Goal: Register for event/course

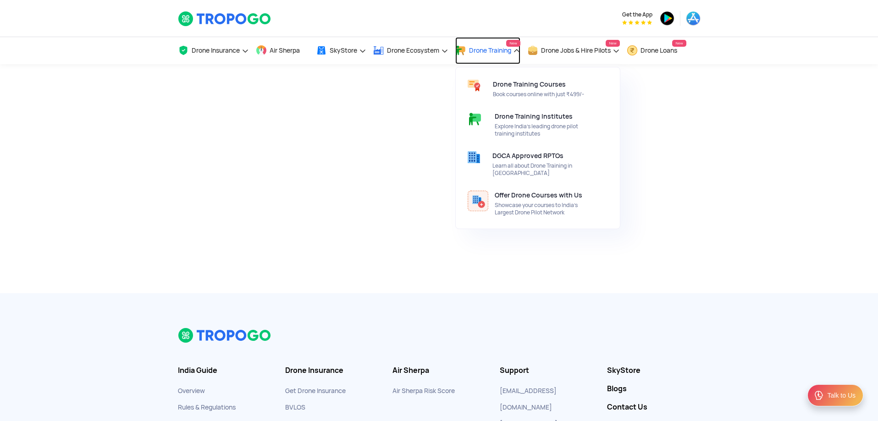
click at [482, 47] on span "Drone Training" at bounding box center [490, 50] width 42 height 7
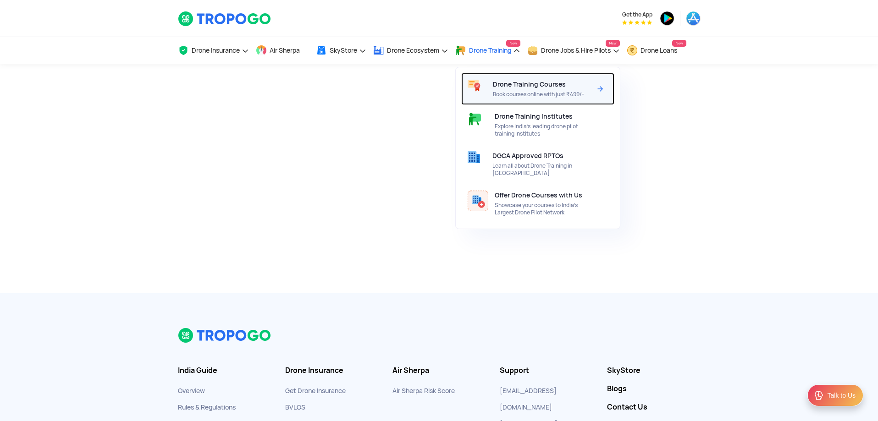
click at [501, 91] on span "Book courses online with just ₹499/-" at bounding box center [542, 94] width 99 height 7
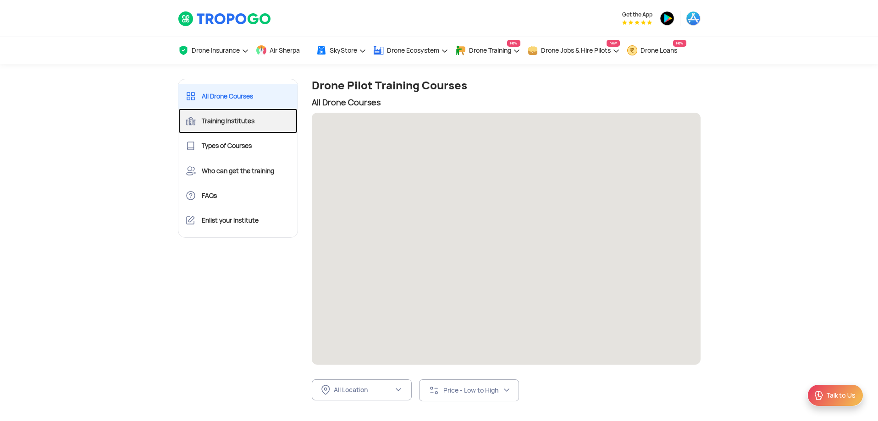
click at [259, 122] on link "Training Institutes" at bounding box center [238, 121] width 120 height 25
